Goal: Find contact information: Find contact information

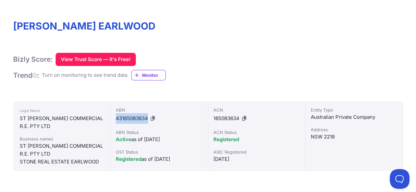
drag, startPoint x: 117, startPoint y: 118, endPoint x: 147, endPoint y: 115, distance: 30.7
click at [147, 115] on span "43165083634" at bounding box center [132, 118] width 32 height 6
copy span "43165083634"
